Goal: Entertainment & Leisure: Consume media (video, audio)

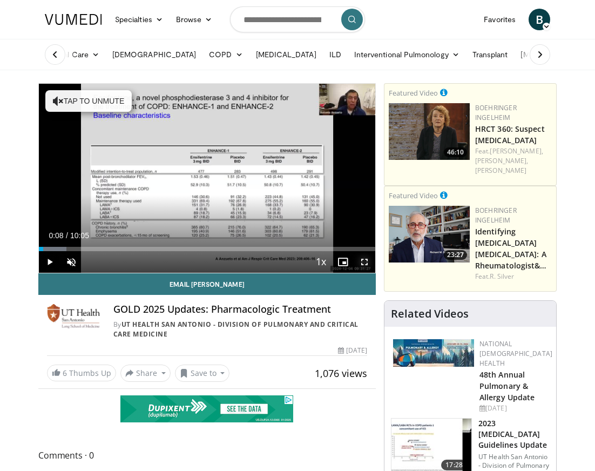
click at [358, 262] on span "Video Player" at bounding box center [365, 262] width 22 height 22
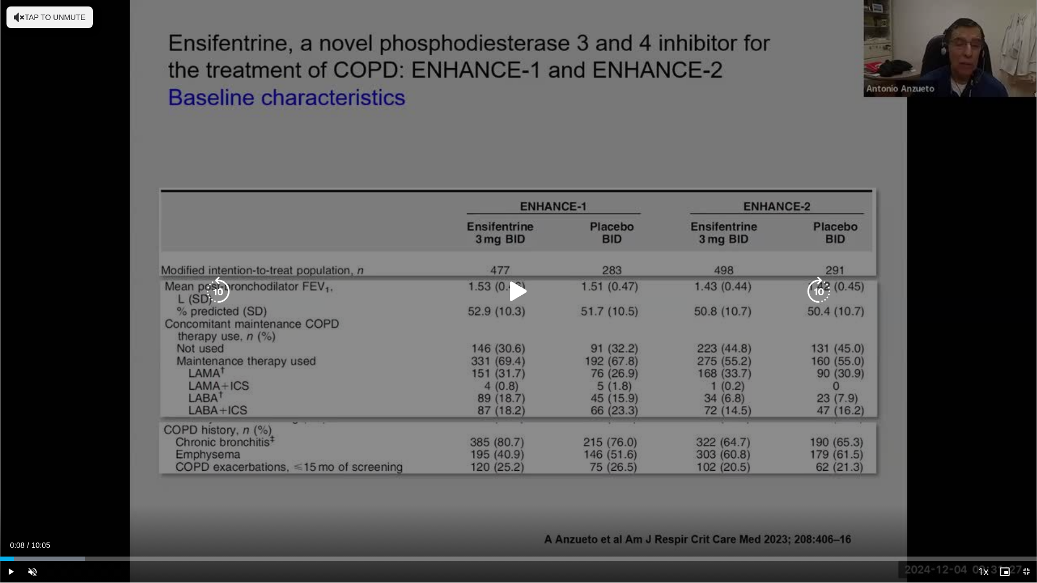
click at [513, 288] on icon "Video Player" at bounding box center [518, 291] width 30 height 30
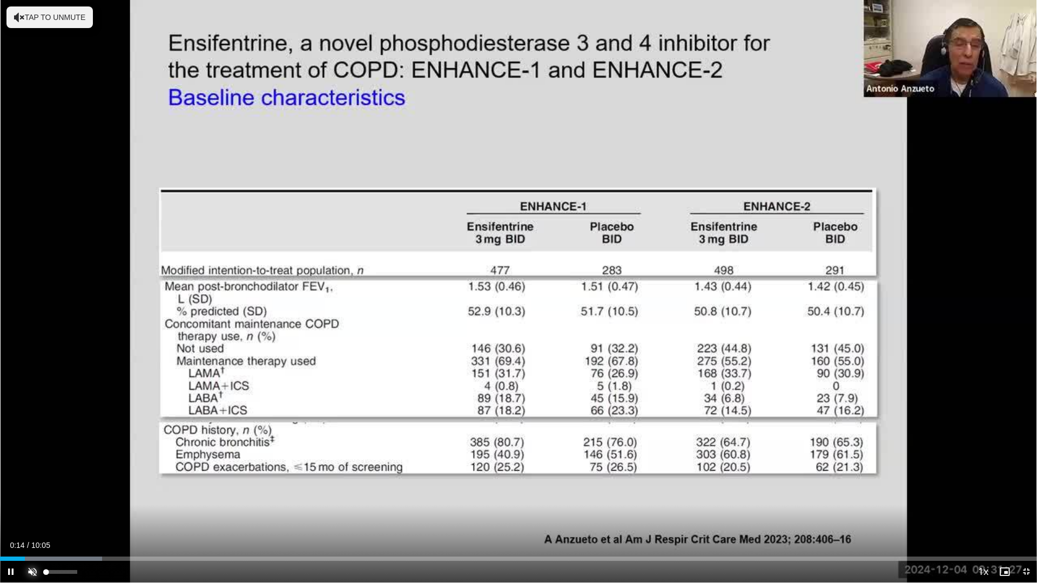
click at [29, 470] on span "Video Player" at bounding box center [33, 572] width 22 height 22
click at [594, 470] on span "Video Player" at bounding box center [1026, 572] width 22 height 22
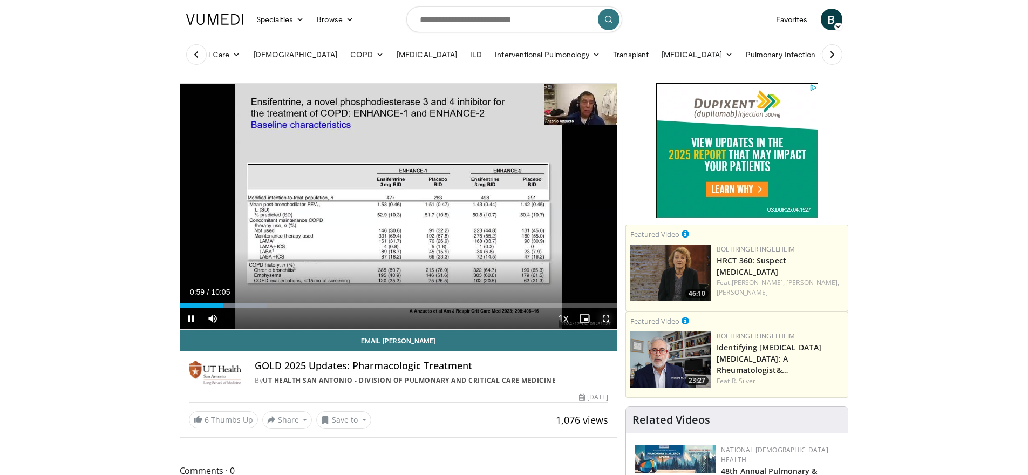
click at [594, 320] on span "Video Player" at bounding box center [606, 319] width 22 height 22
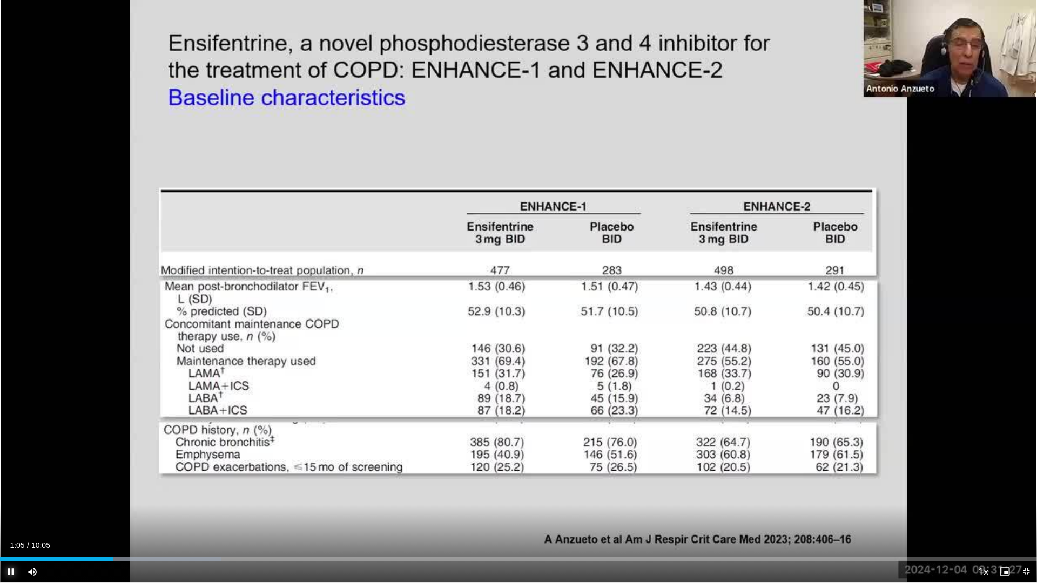
click at [6, 470] on span "Video Player" at bounding box center [11, 572] width 22 height 22
click at [96, 470] on div "Progress Bar" at bounding box center [96, 559] width 1 height 4
click at [85, 470] on div "00:49" at bounding box center [42, 559] width 85 height 4
click at [80, 470] on div "Progress Bar" at bounding box center [80, 559] width 1 height 4
click at [14, 470] on span "Video Player" at bounding box center [11, 572] width 22 height 22
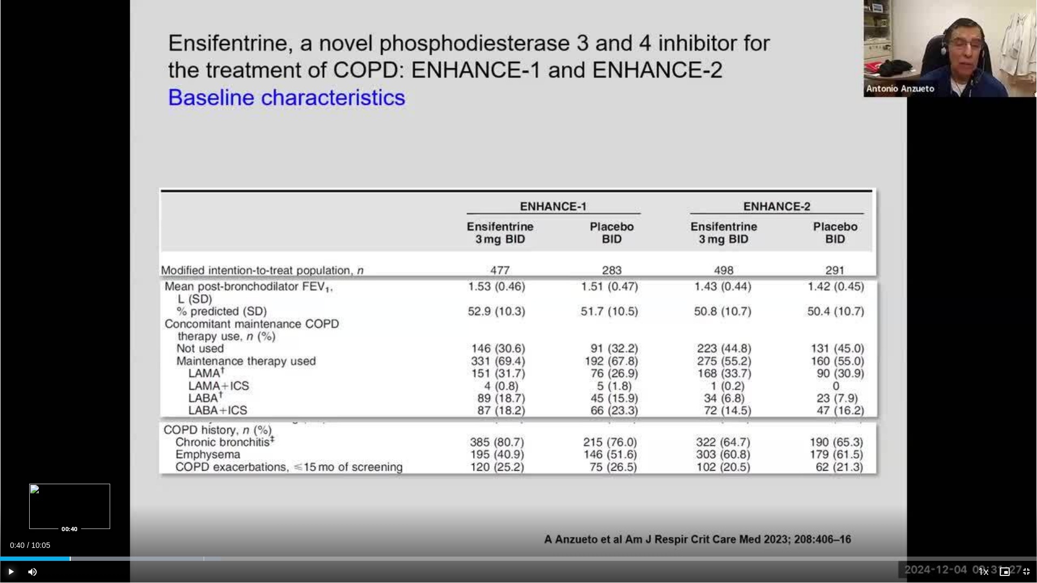
click at [70, 470] on div "Progress Bar" at bounding box center [70, 559] width 1 height 4
click at [12, 470] on span "Video Player" at bounding box center [11, 572] width 22 height 22
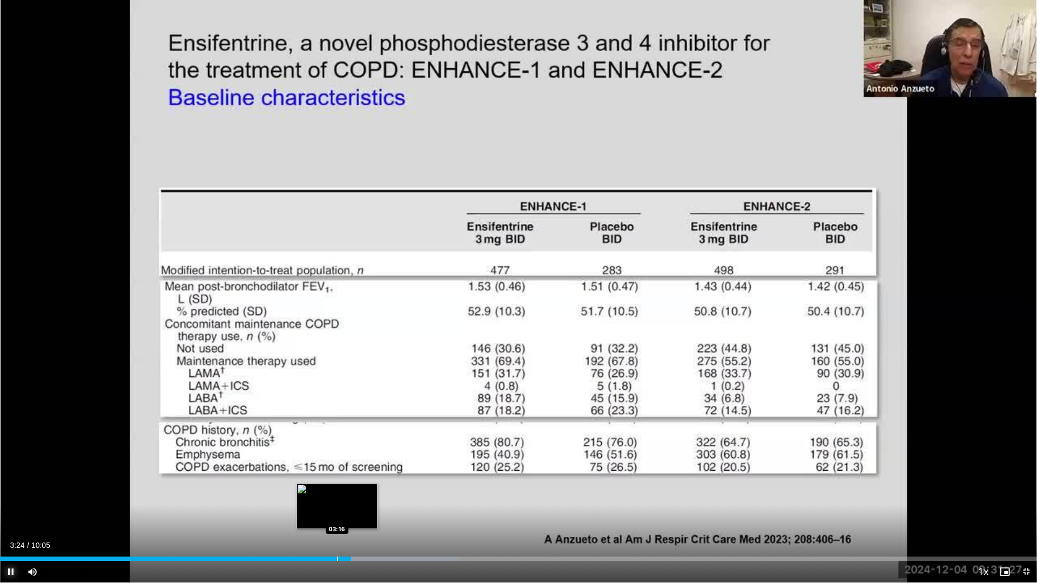
click at [337, 470] on div "Loaded : 44.25% 03:24 03:16" at bounding box center [518, 556] width 1037 height 10
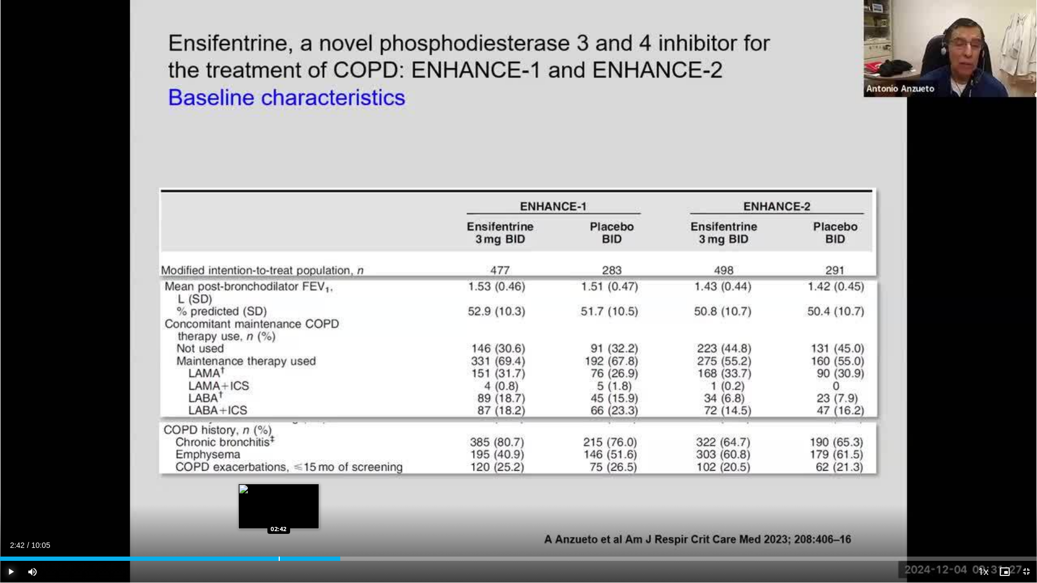
click at [278, 470] on div "Loaded : 0.00% 03:18 02:42" at bounding box center [518, 556] width 1037 height 10
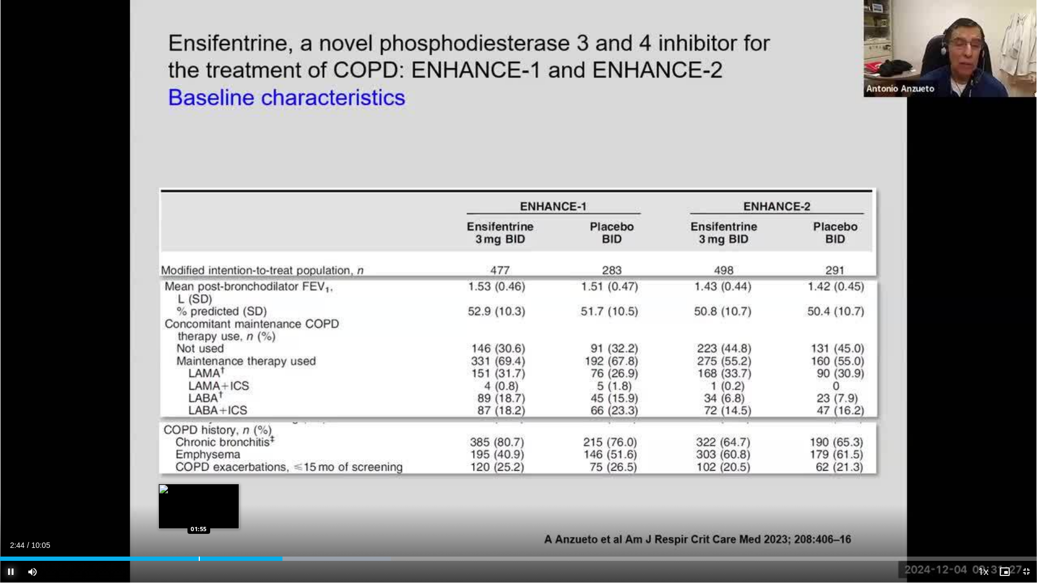
click at [198, 470] on div "Loaded : 37.70% 02:44 01:55" at bounding box center [518, 556] width 1037 height 10
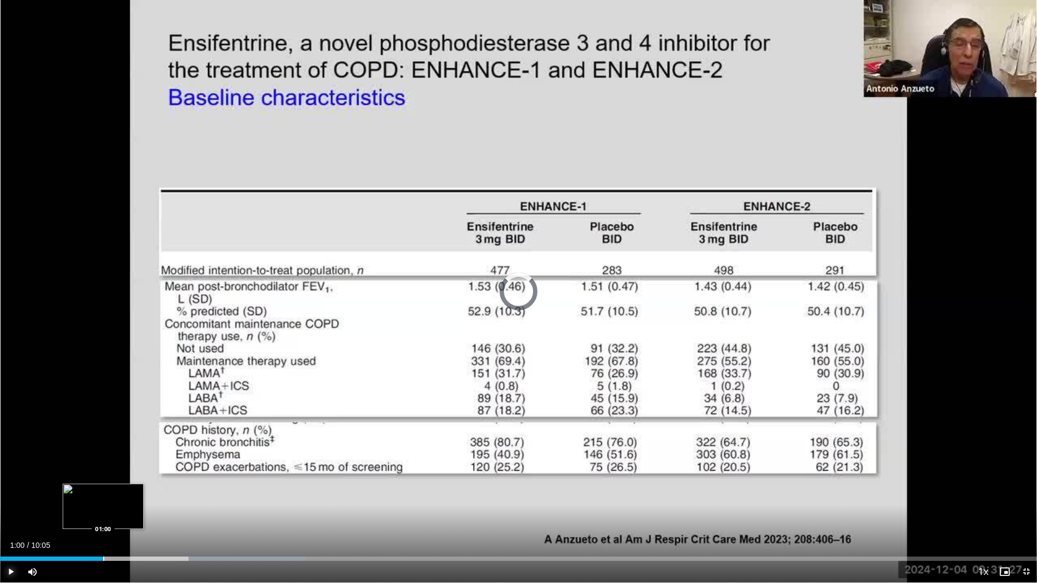
click at [103, 470] on div "Loaded : 29.50% 01:58 01:00" at bounding box center [518, 556] width 1037 height 10
click at [8, 470] on span "Video Player" at bounding box center [11, 572] width 22 height 22
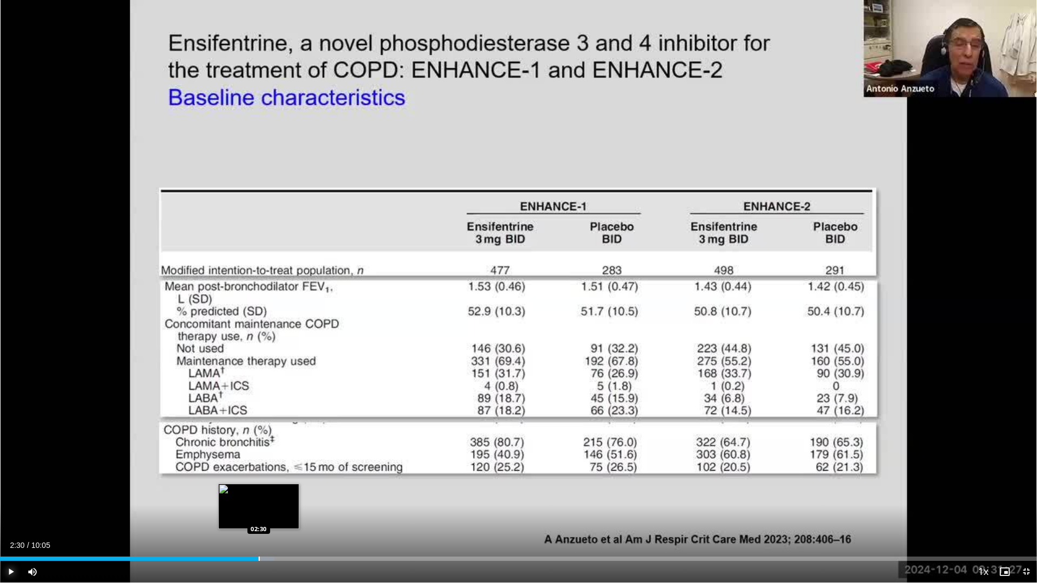
click at [258, 470] on div "Loaded : 26.44% 01:03 02:30" at bounding box center [518, 556] width 1037 height 10
click at [17, 470] on span "Video Player" at bounding box center [11, 572] width 22 height 22
click at [300, 470] on div "Loaded : 36.06% 02:35 02:55" at bounding box center [518, 556] width 1037 height 10
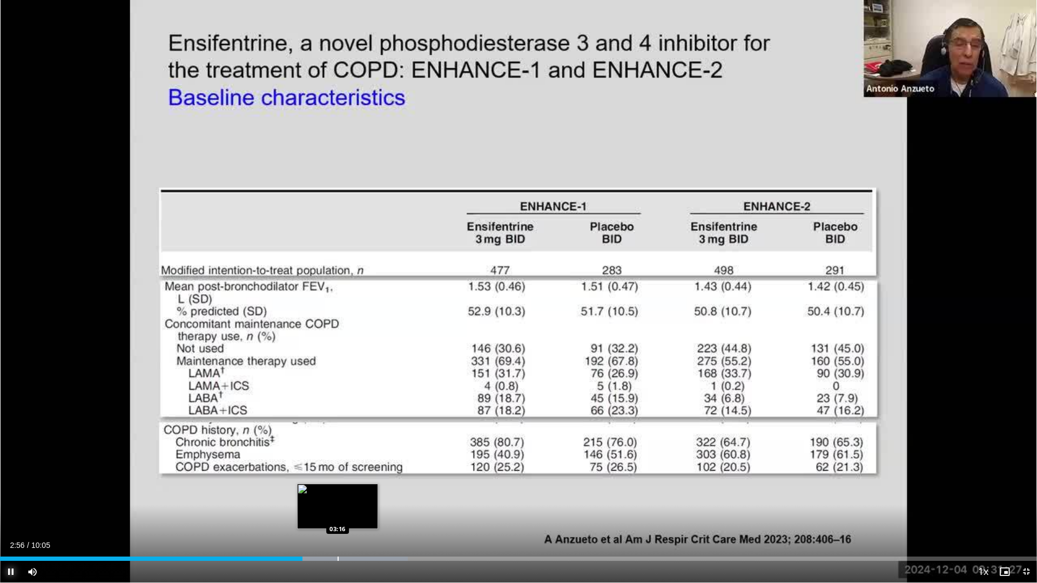
click at [337, 470] on div "Loaded : 39.34% 02:56 03:16" at bounding box center [518, 556] width 1037 height 10
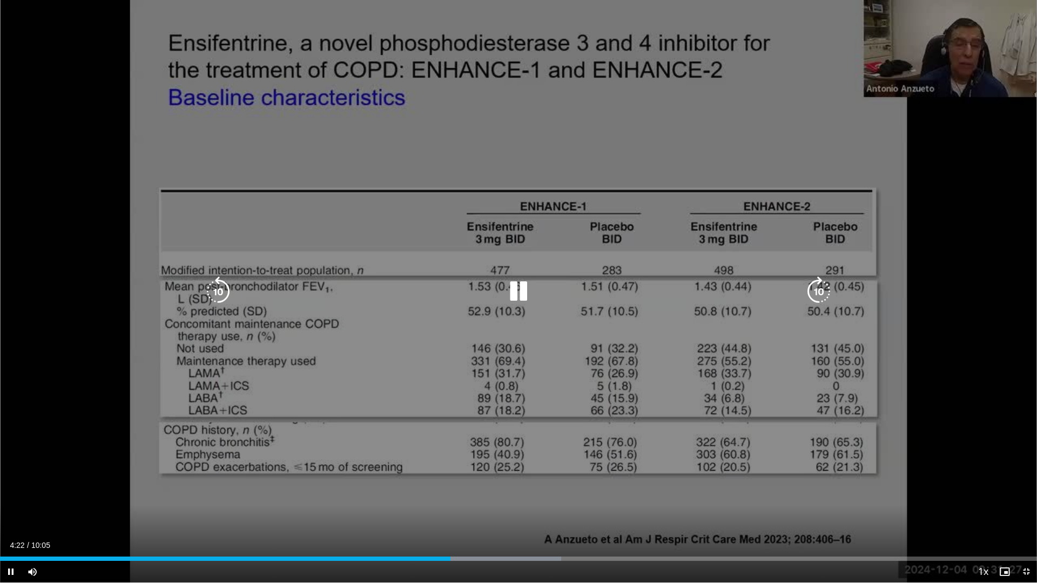
click at [510, 290] on icon "Video Player" at bounding box center [518, 291] width 30 height 30
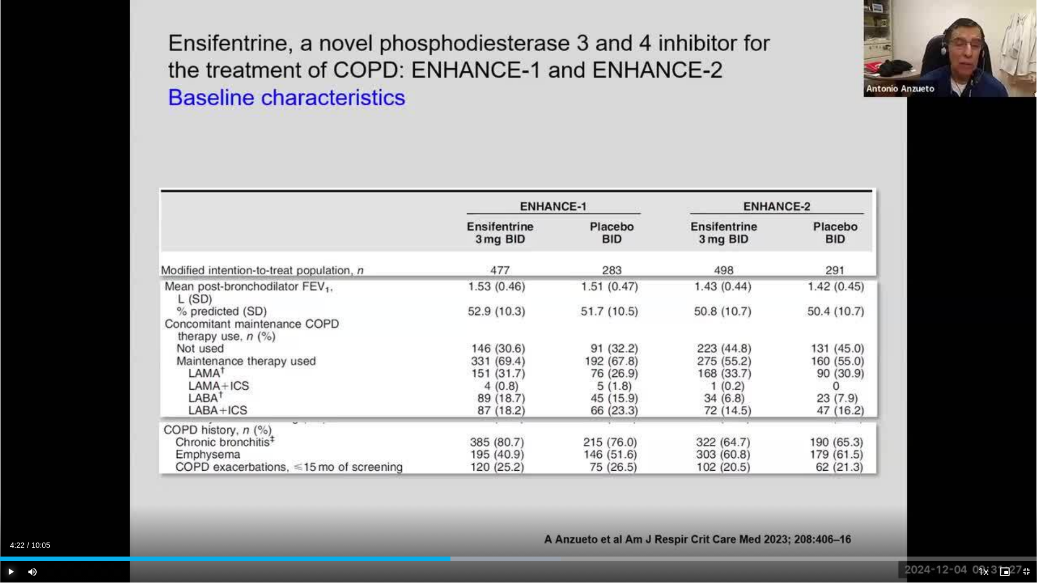
click at [16, 470] on span "Video Player" at bounding box center [11, 572] width 22 height 22
click at [455, 470] on div "Loaded : 54.54% 04:29 04:25" at bounding box center [518, 556] width 1037 height 10
click at [441, 470] on div "Loaded : 54.54% 04:27 04:17" at bounding box center [518, 556] width 1037 height 10
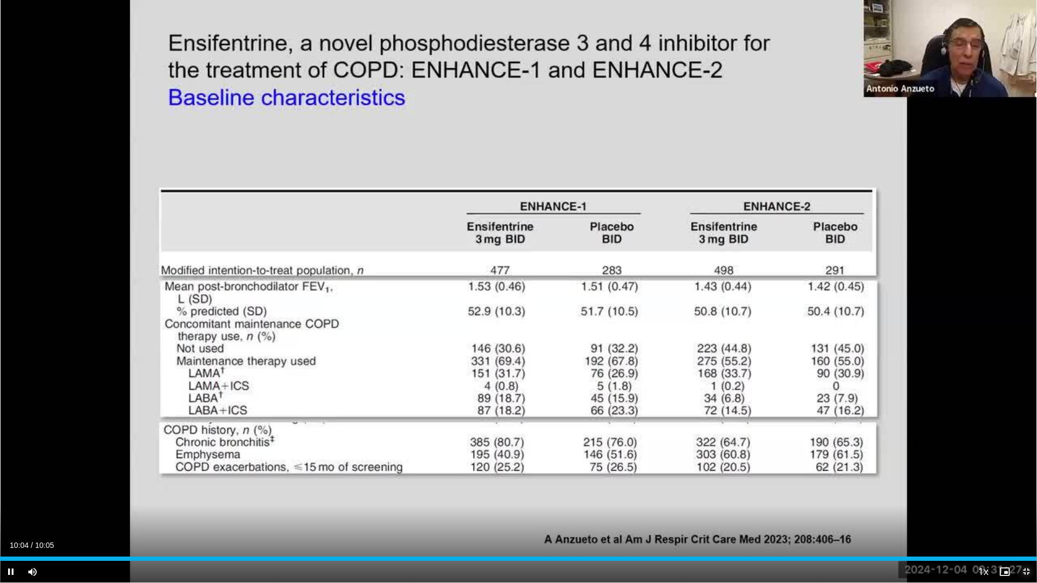
click at [594, 470] on span "Video Player" at bounding box center [1026, 572] width 22 height 22
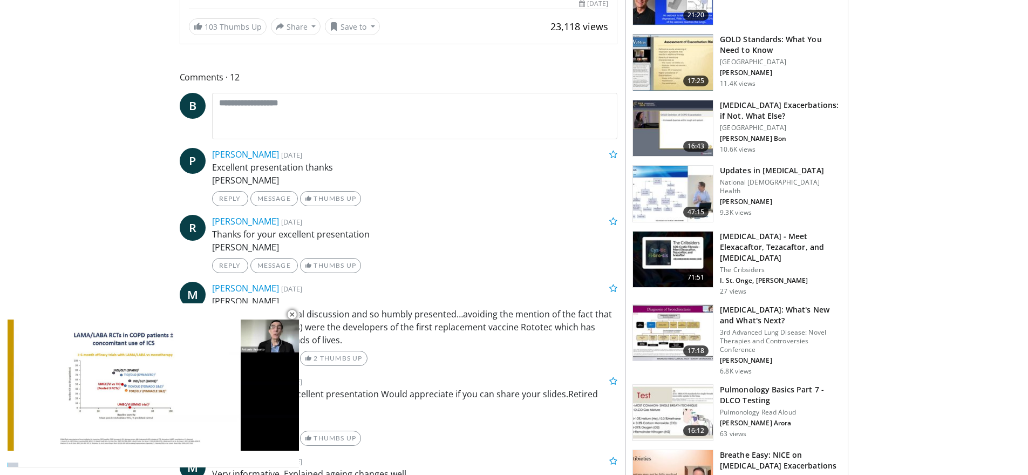
scroll to position [432, 0]
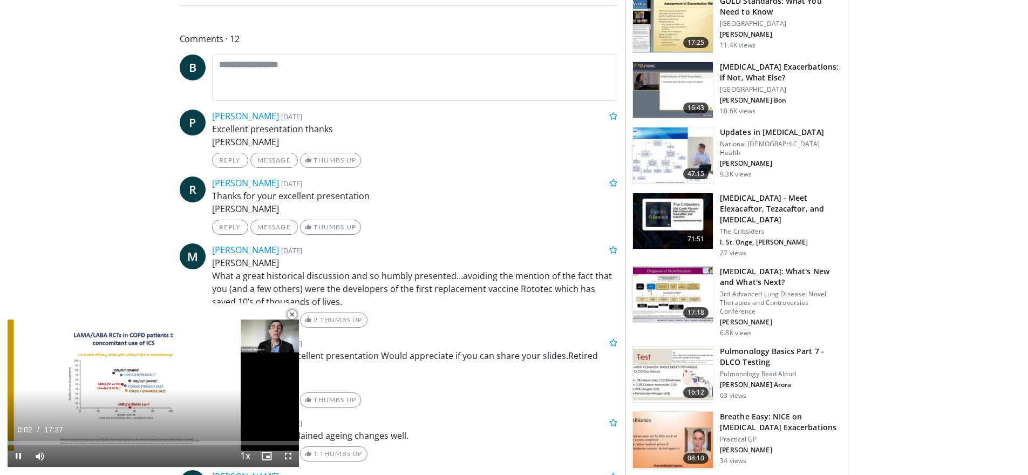
click at [294, 317] on span "Video Player" at bounding box center [292, 315] width 22 height 22
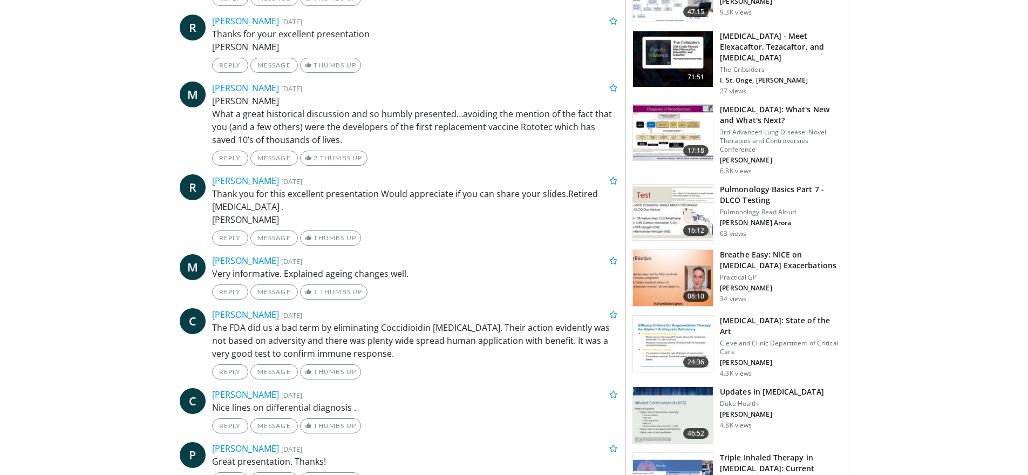
scroll to position [648, 0]
